Goal: Check status: Check status

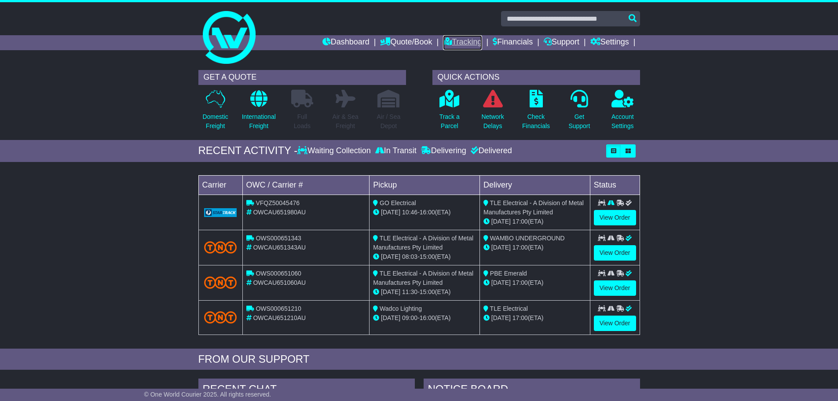
click at [456, 42] on link "Tracking" at bounding box center [462, 42] width 39 height 15
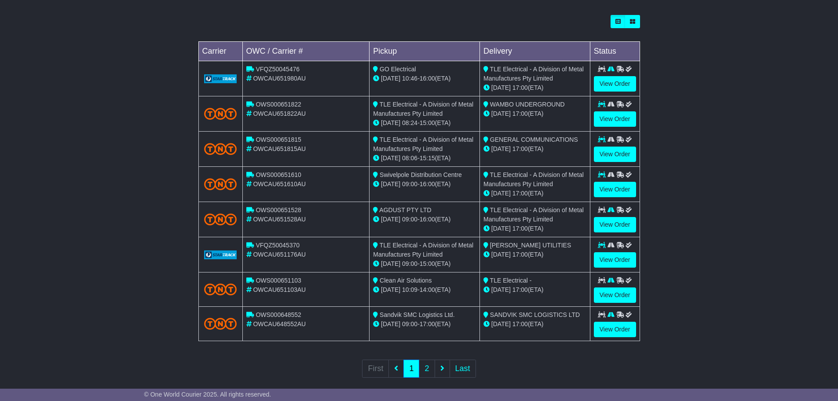
scroll to position [255, 0]
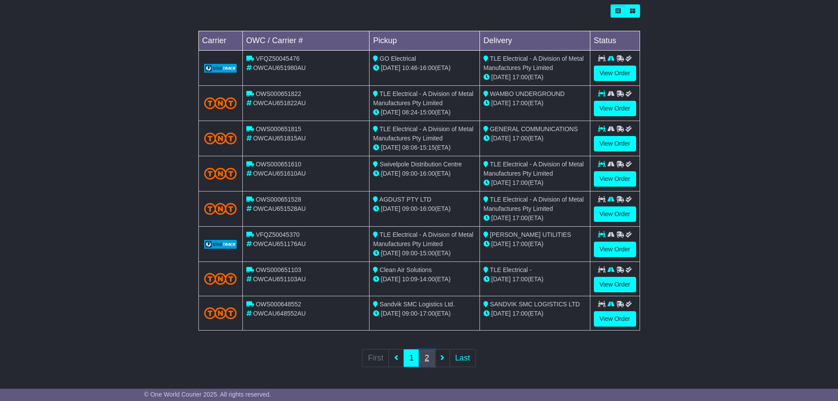
click at [424, 357] on link "2" at bounding box center [427, 358] width 16 height 18
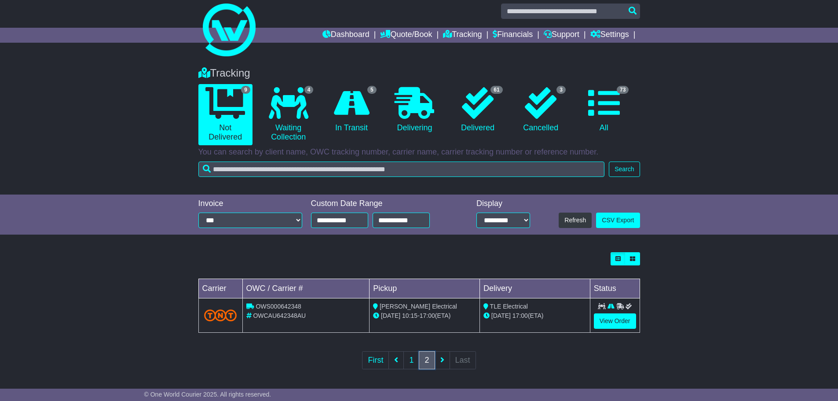
scroll to position [10, 0]
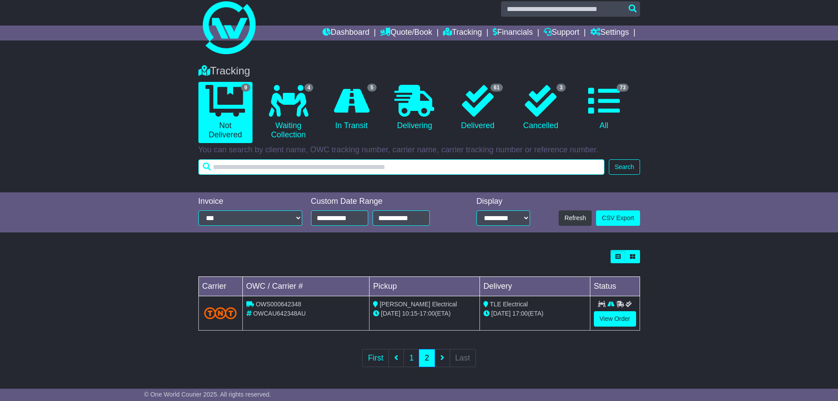
click at [240, 166] on input "text" at bounding box center [401, 166] width 407 height 15
type input "**********"
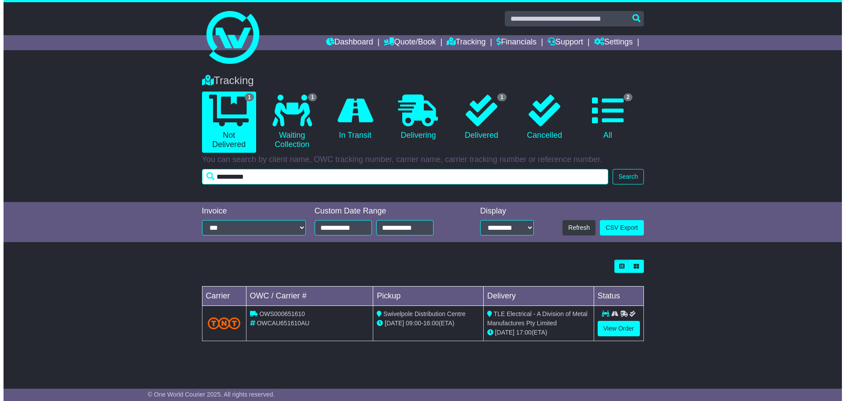
scroll to position [0, 0]
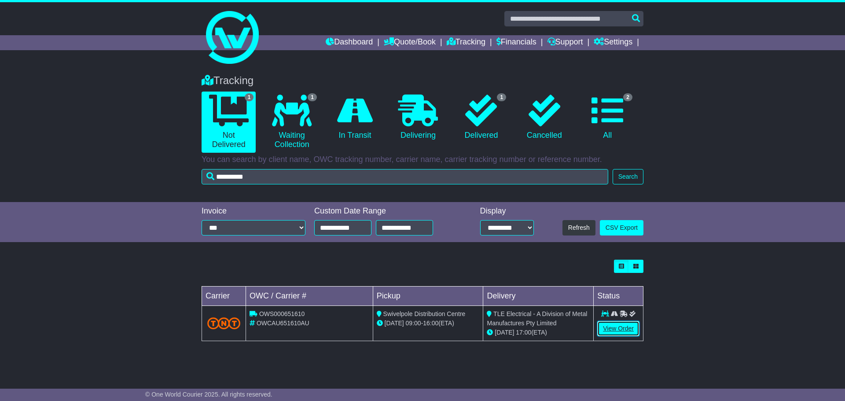
click at [608, 325] on link "View Order" at bounding box center [618, 328] width 42 height 15
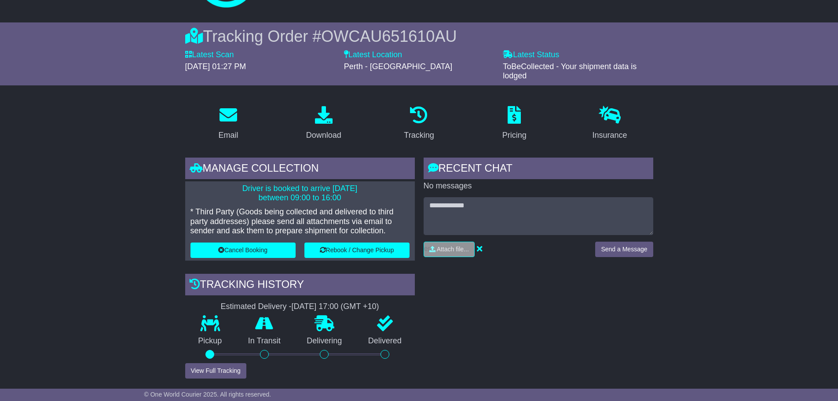
scroll to position [15, 0]
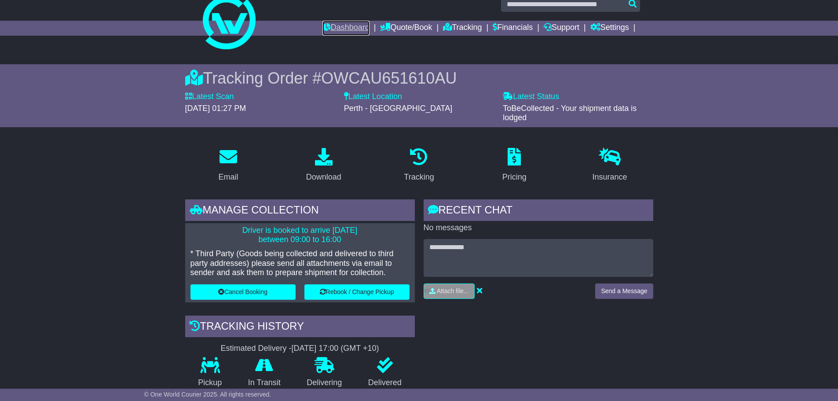
click at [323, 28] on link "Dashboard" at bounding box center [346, 28] width 47 height 15
